Goal: Information Seeking & Learning: Learn about a topic

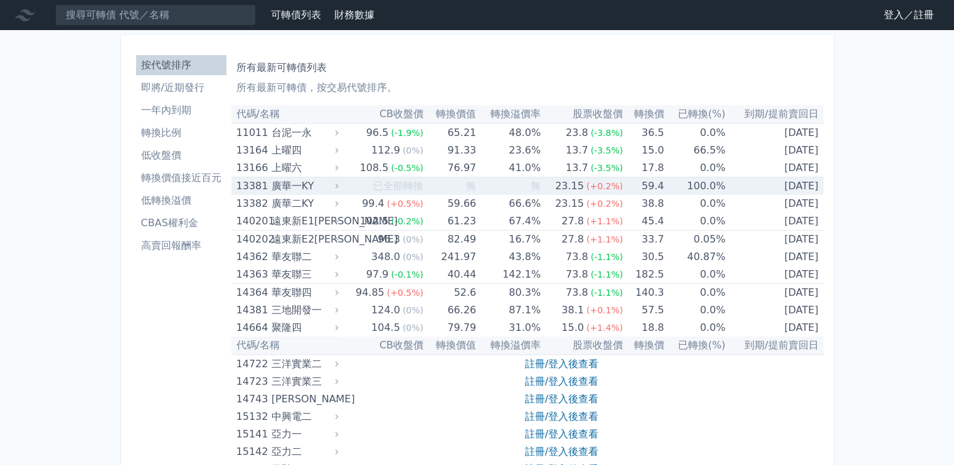
scroll to position [251, 0]
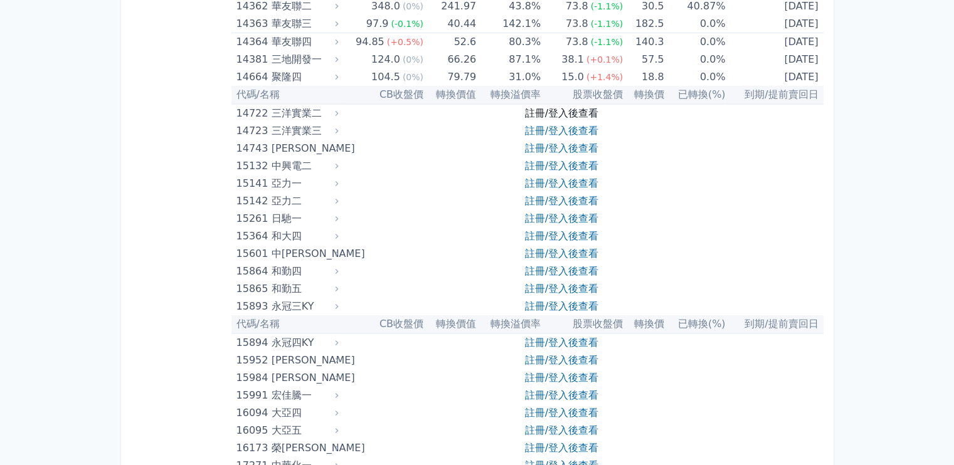
click at [581, 112] on link "註冊/登入後查看" at bounding box center [561, 113] width 73 height 12
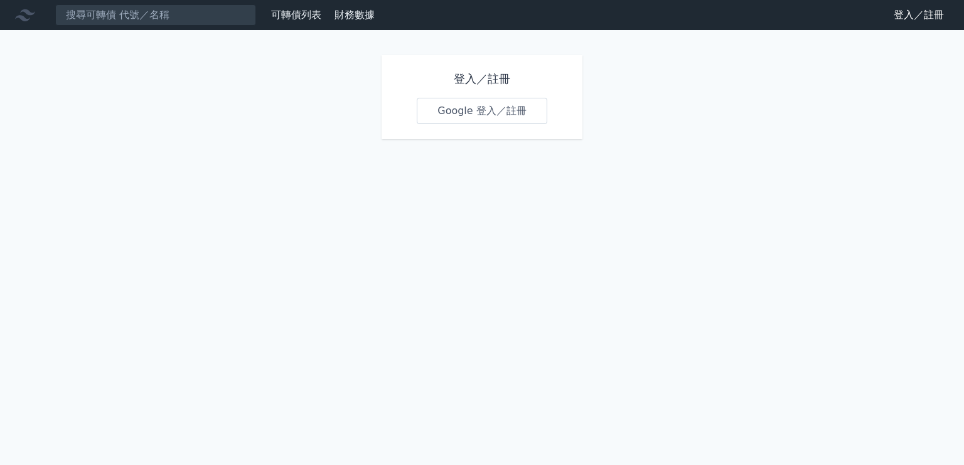
click at [457, 107] on link "Google 登入／註冊" at bounding box center [482, 111] width 130 height 26
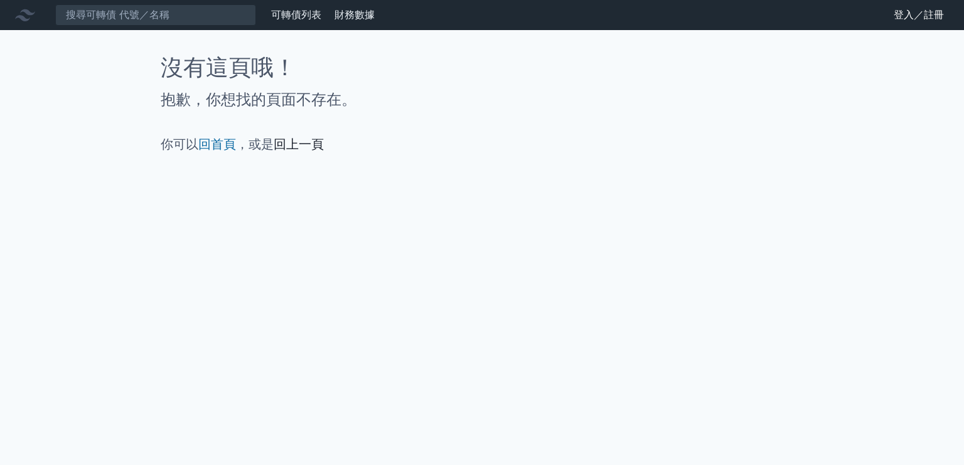
click at [291, 145] on link "回上一頁" at bounding box center [298, 144] width 50 height 15
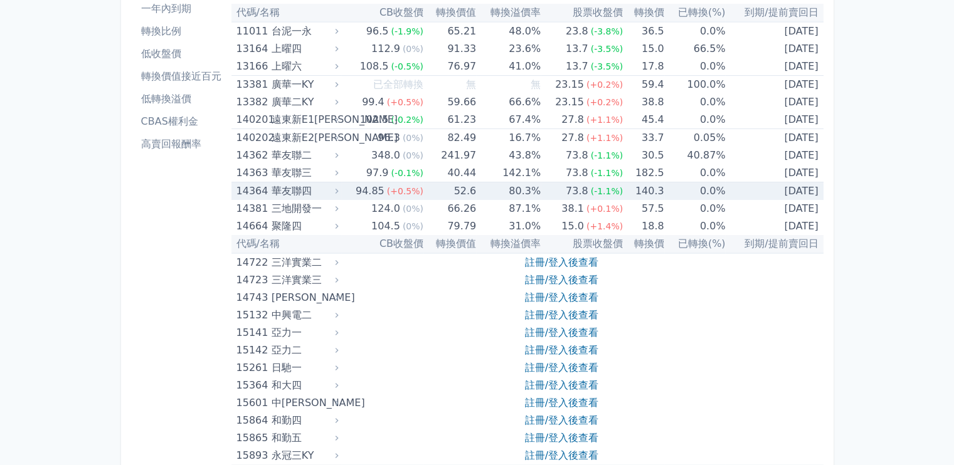
scroll to position [188, 0]
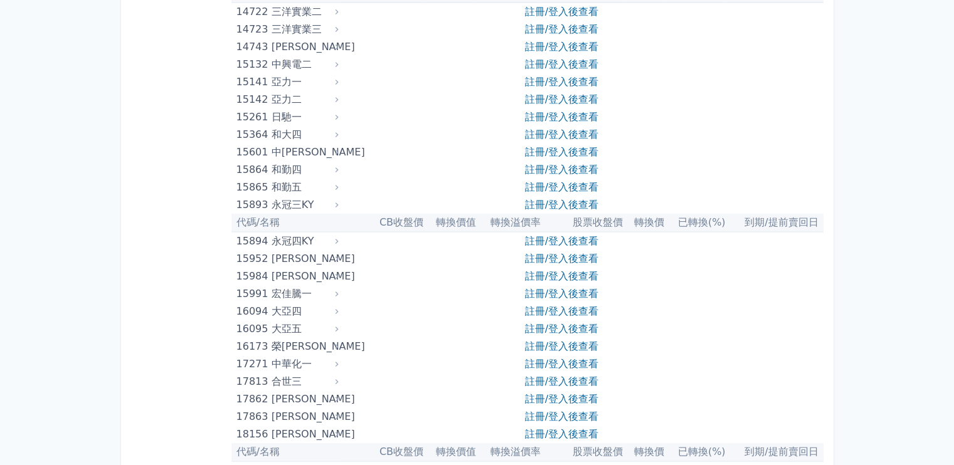
scroll to position [627, 0]
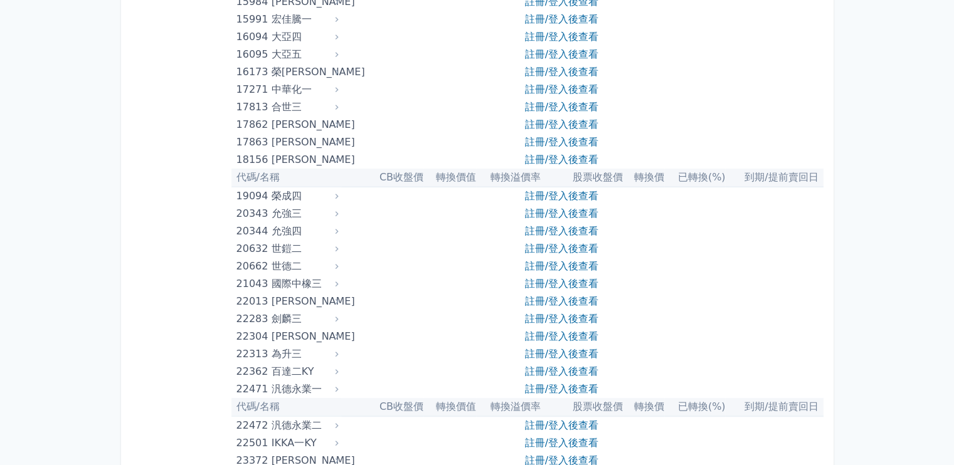
drag, startPoint x: 107, startPoint y: 458, endPoint x: 103, endPoint y: 450, distance: 8.4
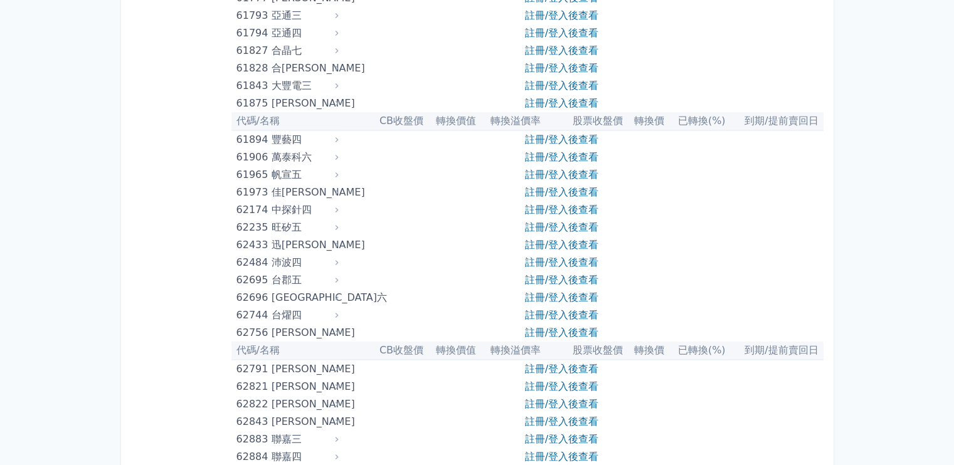
scroll to position [4956, 0]
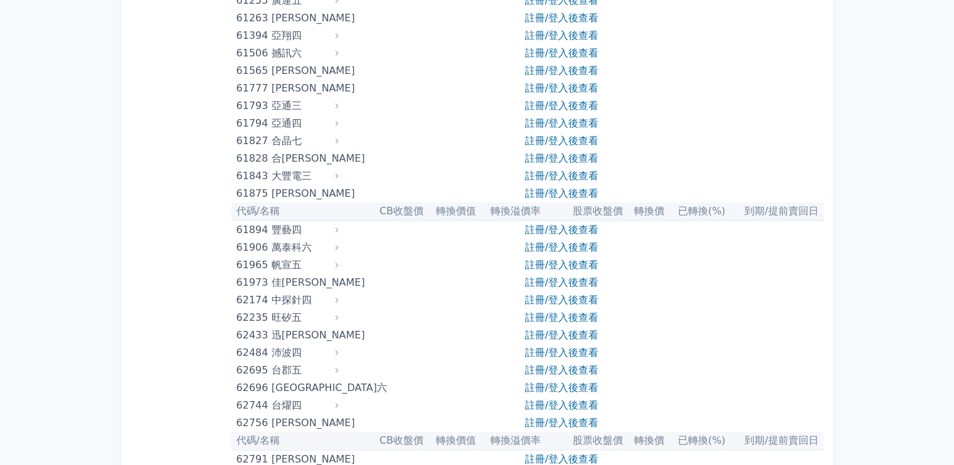
click at [336, 172] on icon at bounding box center [336, 176] width 9 height 9
click at [339, 174] on icon at bounding box center [337, 176] width 3 height 5
click at [285, 170] on div "大豐電三" at bounding box center [304, 176] width 64 height 18
drag, startPoint x: 255, startPoint y: 166, endPoint x: 290, endPoint y: 170, distance: 34.8
click at [257, 167] on div "61843" at bounding box center [252, 176] width 32 height 18
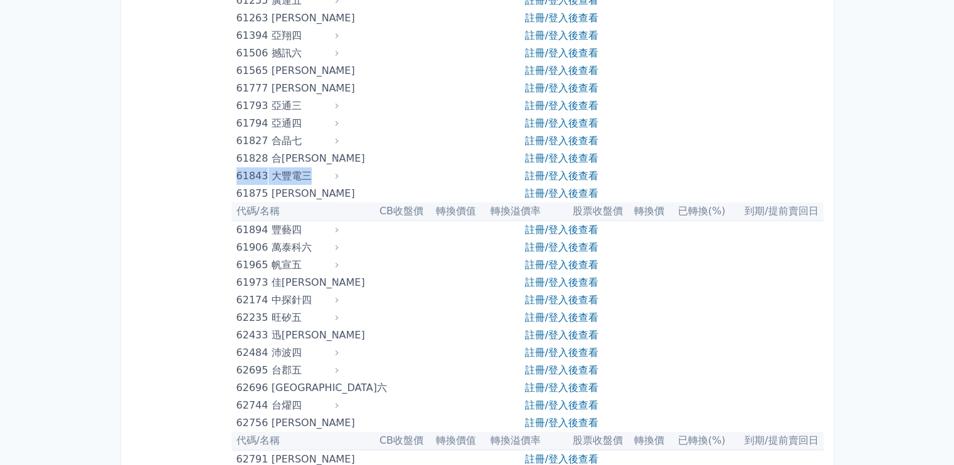
drag, startPoint x: 326, startPoint y: 172, endPoint x: 369, endPoint y: 176, distance: 42.8
click at [369, 176] on tr "61843 大豐電三 註冊/登入後查看" at bounding box center [527, 176] width 592 height 18
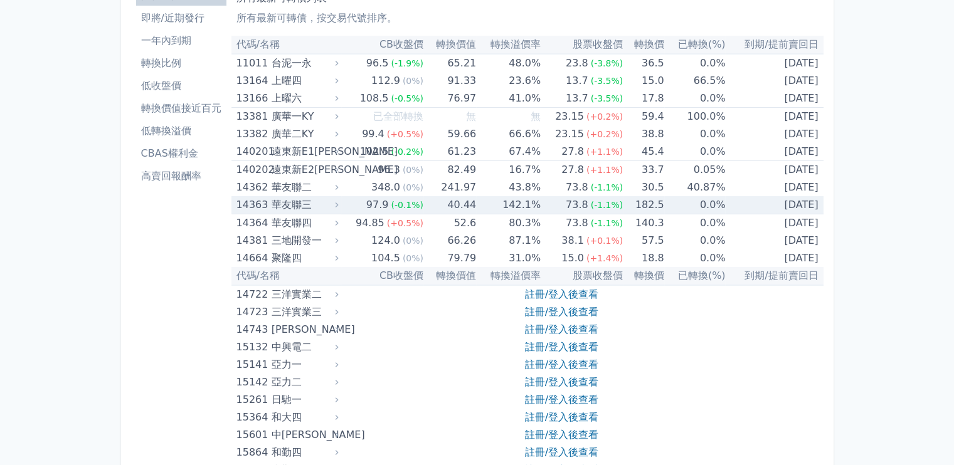
scroll to position [63, 0]
